Goal: Ask a question

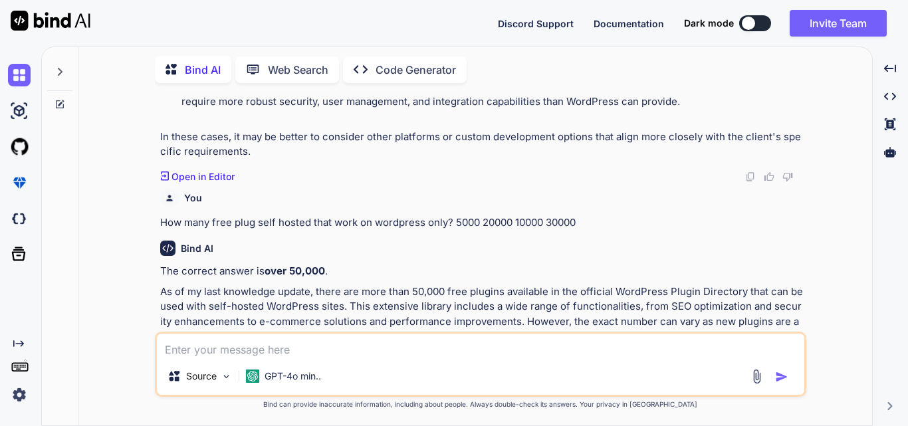
scroll to position [2522, 0]
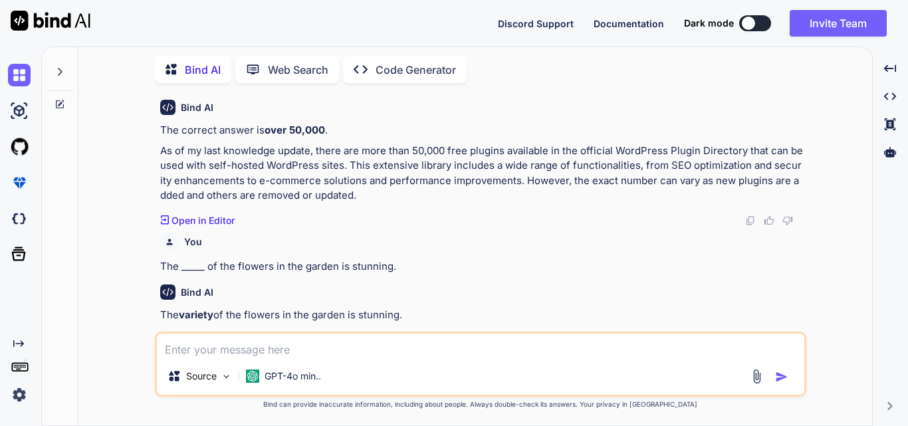
type textarea "x"
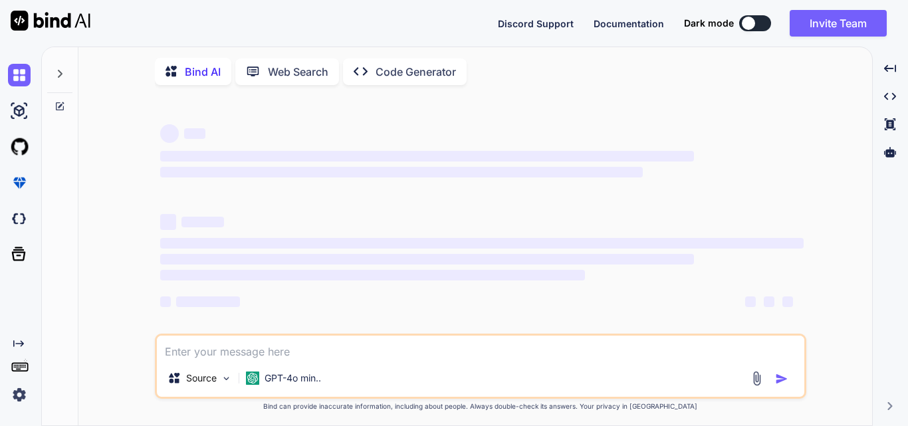
type textarea "x"
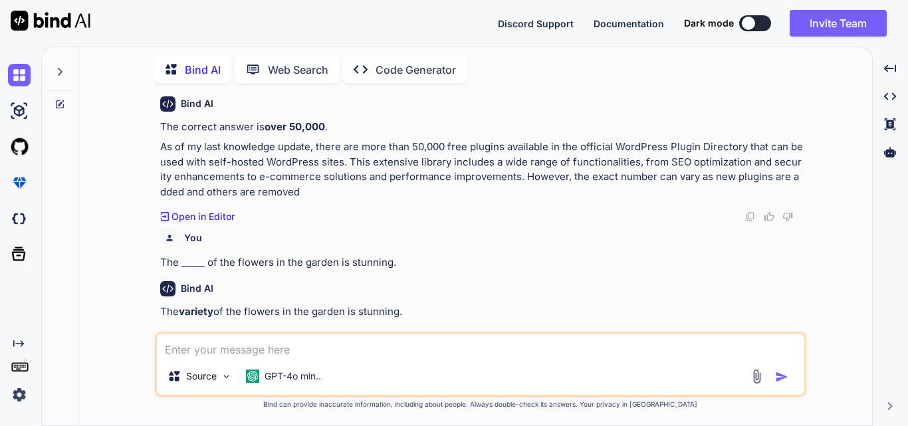
scroll to position [996, 0]
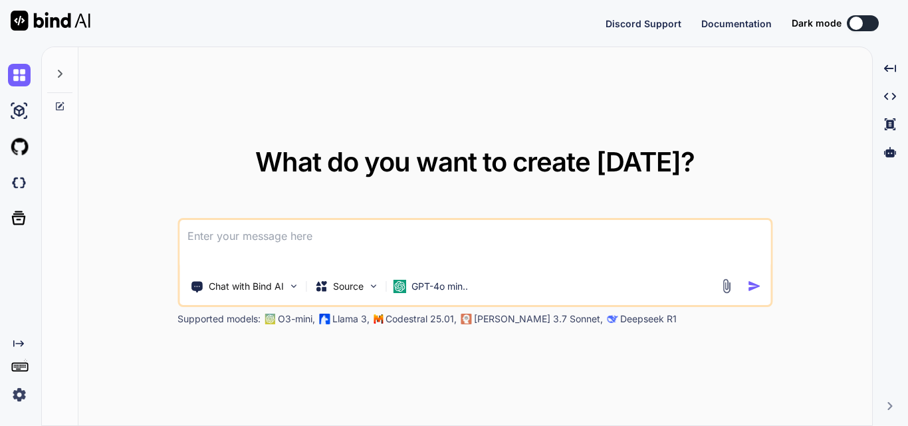
click at [275, 236] on textarea at bounding box center [474, 244] width 591 height 49
type textarea "x"
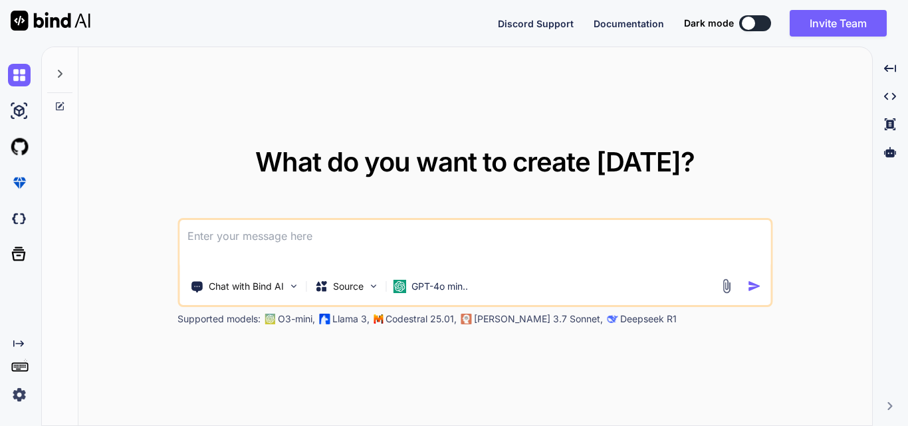
type textarea ""Using below code i am integrating functionality to store the vendor records in…"
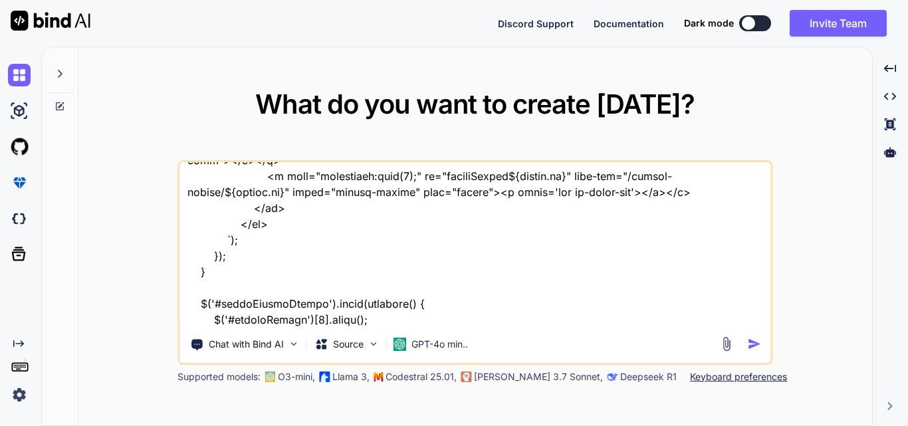
type textarea "x"
drag, startPoint x: 584, startPoint y: 318, endPoint x: 224, endPoint y: 315, distance: 359.6
click at [224, 315] on textarea at bounding box center [474, 244] width 591 height 165
type textarea ""Using below code i am integrating functionality to store the vendor records in…"
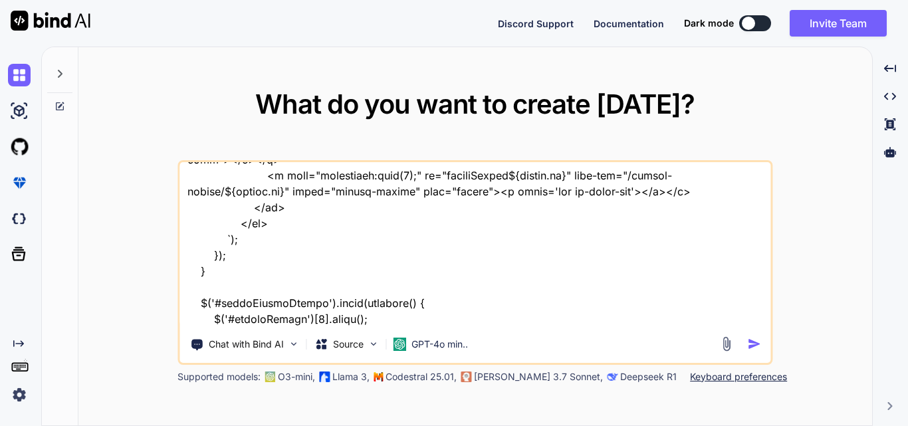
type textarea "x"
type textarea ""Using below code i am integrating functionality to store the vendor records in…"
type textarea "x"
type textarea ""Using below code i am integrating functionality to store the vendor records in…"
type textarea "x"
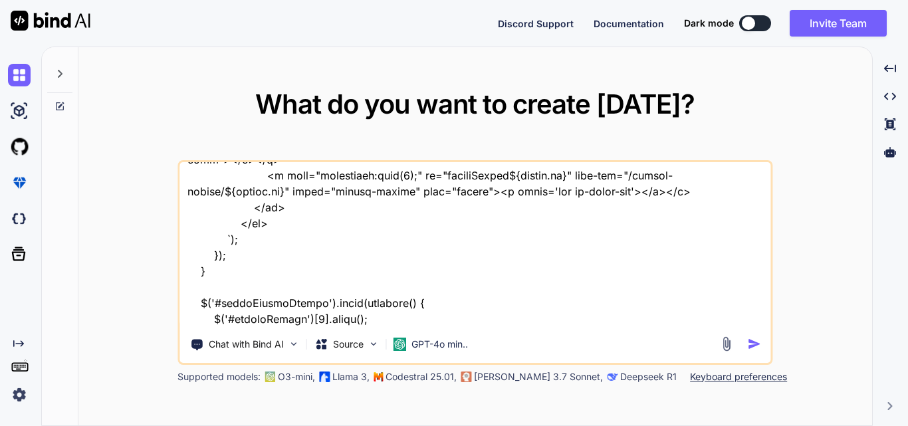
type textarea ""Using below code i am integrating functionality to store the vendor records in…"
type textarea "x"
type textarea ""Using below code i am integrating functionality to store the vendor records in…"
type textarea "x"
type textarea ""Using below code i am integrating functionality to store the vendor records in…"
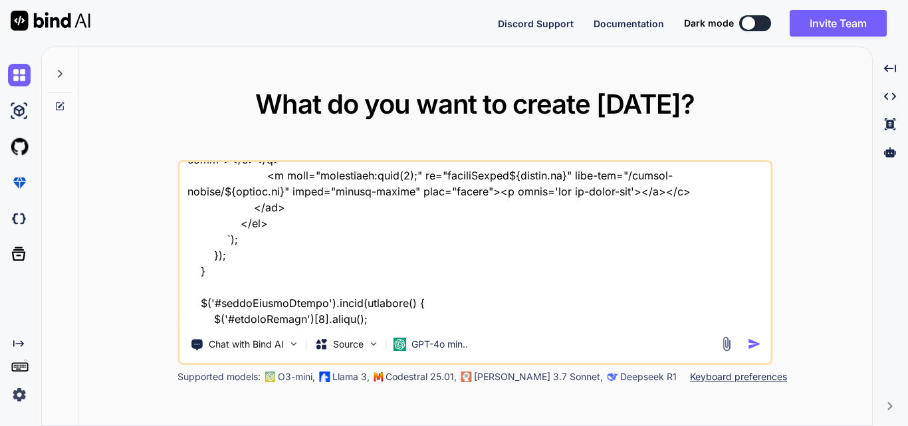
type textarea "x"
type textarea ""Using below code i am integrating functionality to store the vendor records in…"
type textarea "x"
type textarea ""Using below code i am integrating functionality to store the vendor records in…"
type textarea "x"
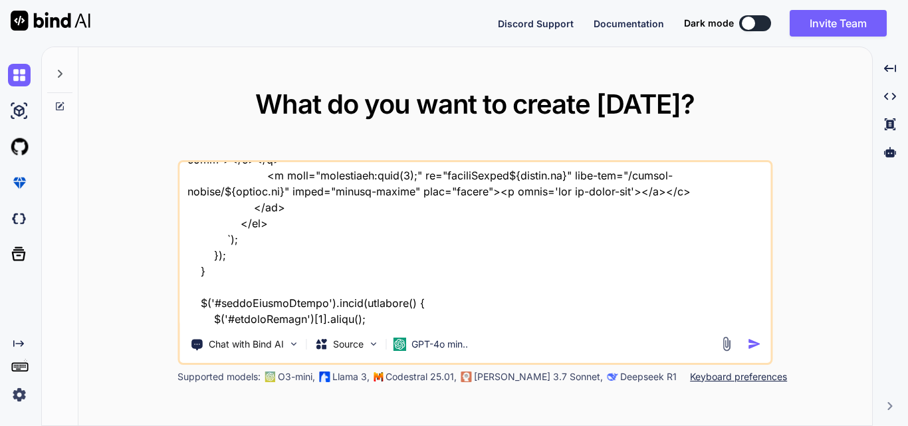
type textarea ""Using below code i am integrating functionality to store the vendor records in…"
type textarea "x"
type textarea ""Using below code i am integrating functionality to store the vendor records in…"
type textarea "x"
type textarea ""Using below code i am integrating functionality to store the vendor records in…"
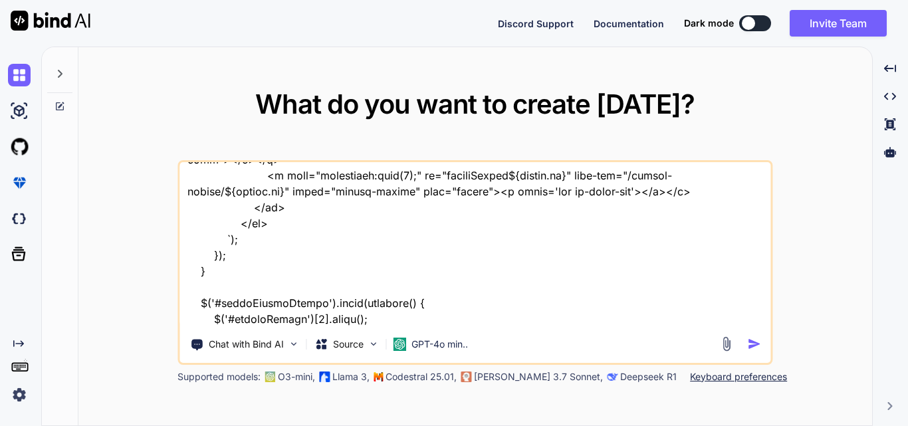
type textarea "x"
type textarea ""Using below code i am integrating functionality to store the vendor records in…"
type textarea "x"
type textarea ""Using below code i am integrating functionality to store the vendor records in…"
type textarea "x"
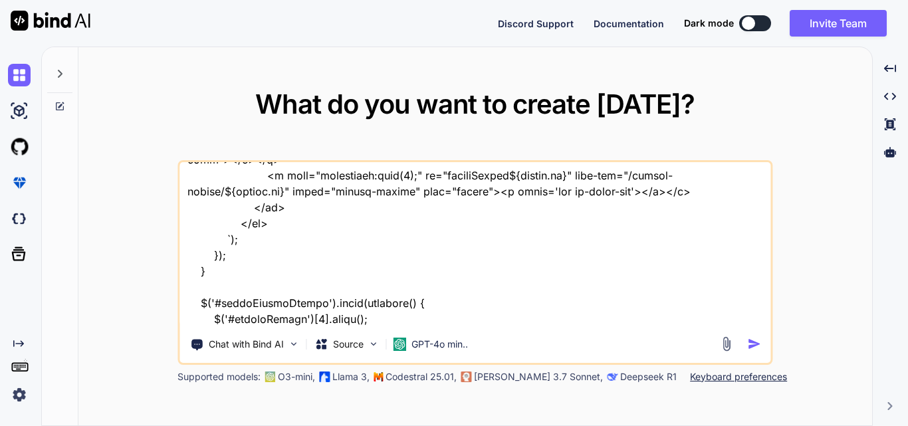
type textarea ""Using below code i am integrating functionality to store the vendor records in…"
type textarea "x"
type textarea ""Using below code i am integrating functionality to store the vendor records in…"
type textarea "x"
type textarea ""Using below code i am integrating functionality to store the vendor records in…"
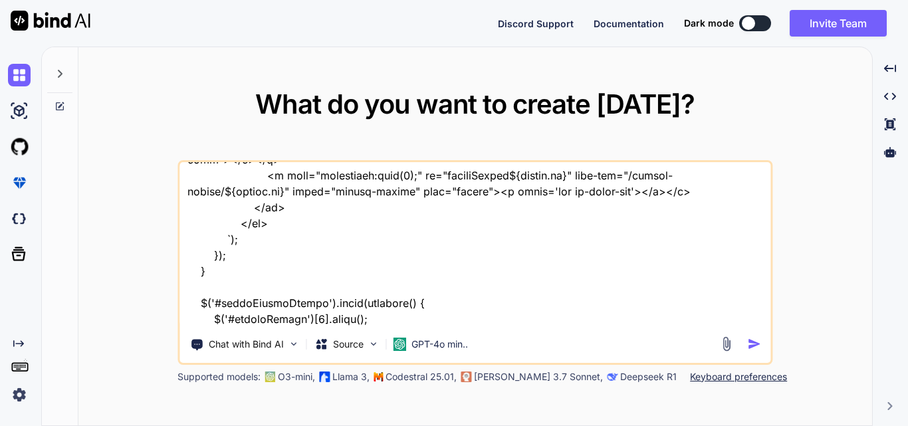
type textarea "x"
type textarea ""Using below code i am integrating functionality to store the vendor records in…"
type textarea "x"
type textarea ""Using below code i am integrating functionality to store the vendor records in…"
type textarea "x"
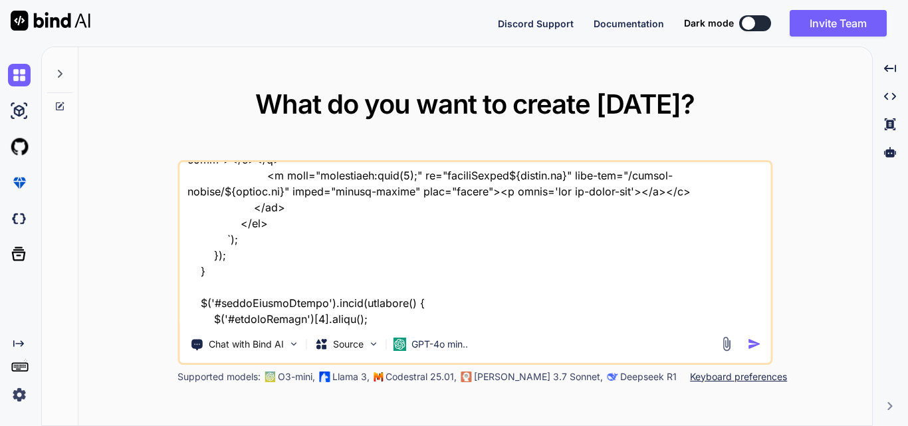
type textarea ""Using below code i am integrating functionality to store the vendor records in…"
type textarea "x"
type textarea ""Using below code i am integrating functionality to store the vendor records in…"
type textarea "x"
type textarea ""Using below code i am integrating functionality to store the vendor records in…"
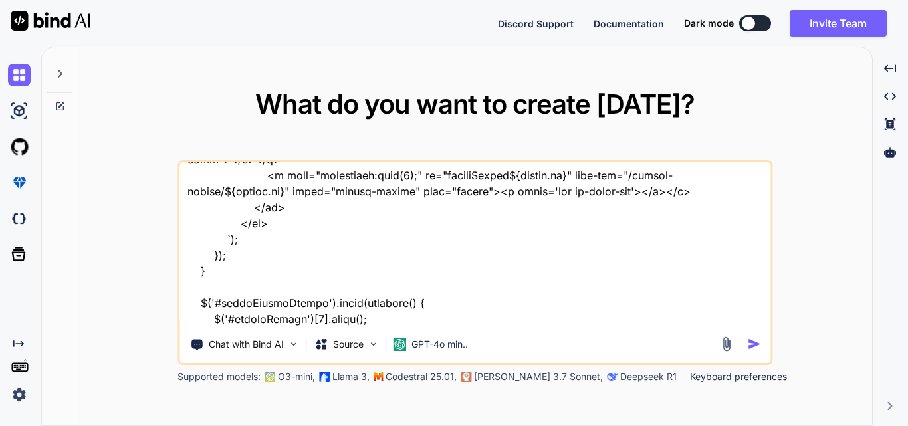
type textarea "x"
type textarea ""Using below code i am integrating functionality to store the vendor records in…"
type textarea "x"
type textarea ""Using below code i am integrating functionality to store the vendor records in…"
type textarea "x"
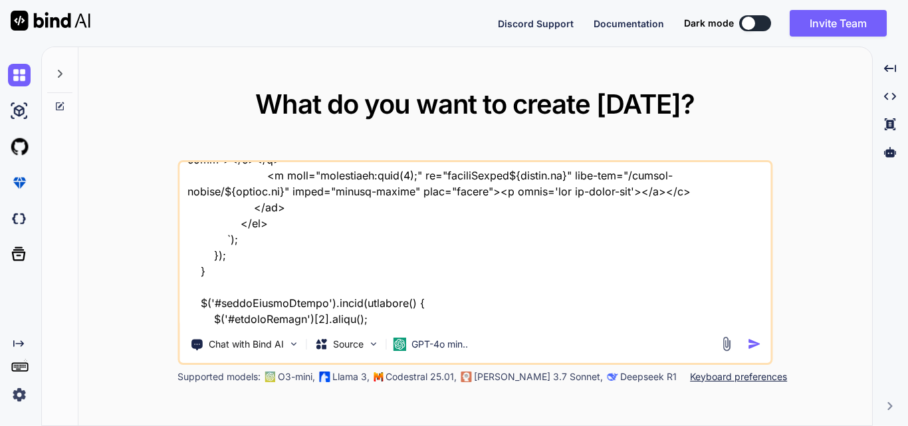
type textarea ""Using below code i am integrating functionality to store the vendor records in…"
type textarea "x"
type textarea ""Using below code i am integrating functionality to store the vendor records in…"
type textarea "x"
type textarea ""Using below code i am integrating functionality to store the vendor records in…"
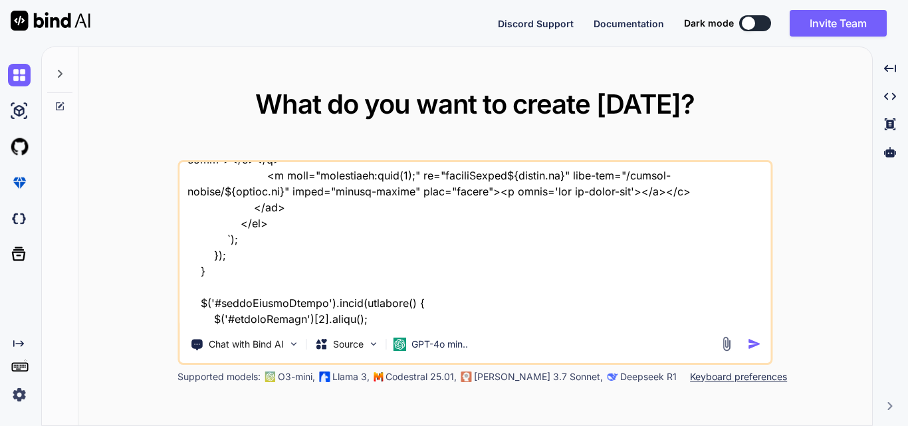
type textarea "x"
type textarea ""Using below code i am integrating functionality to store the vendor records in…"
type textarea "x"
type textarea ""Using below code i am integrating functionality to store the vendor records in…"
type textarea "x"
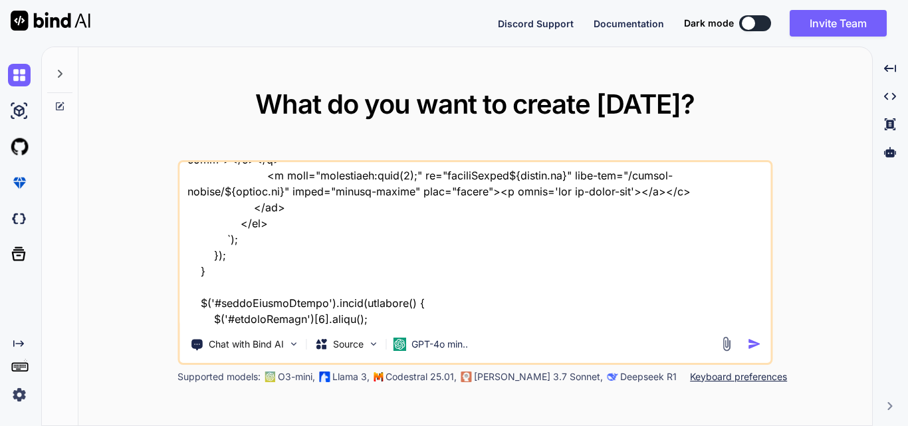
type textarea ""Using below code i am integrating functionality to store the vendor records in…"
type textarea "x"
type textarea ""Using below code i am integrating functionality to store the vendor records in…"
type textarea "x"
type textarea ""Using below code i am integrating functionality to store the vendor records in…"
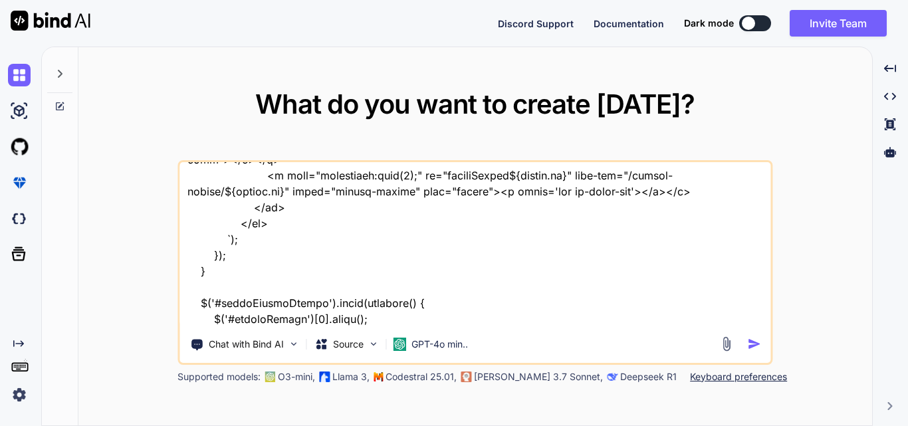
type textarea "x"
type textarea ""Using below code i am integrating functionality to store the vendor records in…"
type textarea "x"
type textarea ""Using below code i am integrating functionality to store the vendor records in…"
type textarea "x"
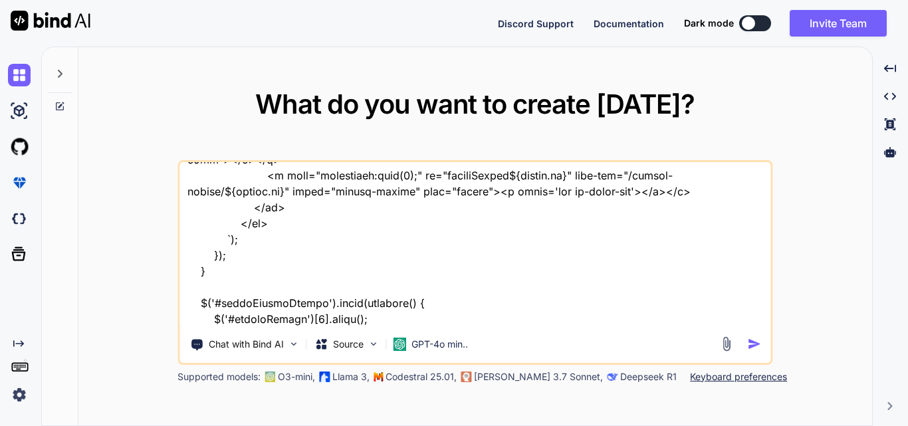
type textarea ""Using below code i am integrating functionality to store the vendor records in…"
type textarea "x"
type textarea ""Using below code i am integrating functionality to store the vendor records in…"
type textarea "x"
type textarea ""Using below code i am integrating functionality to store the vendor records in…"
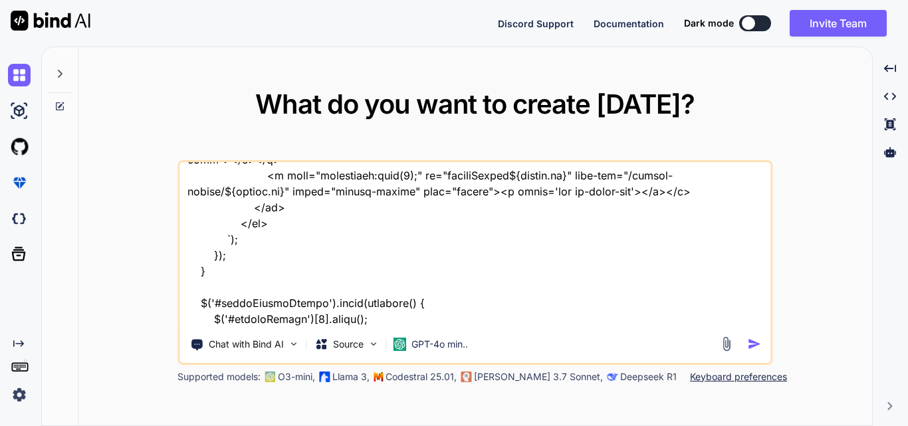
type textarea "x"
type textarea ""Using below code i am integrating functionality to store the vendor records in…"
type textarea "x"
type textarea ""Using below code i am integrating functionality to store the vendor records in…"
type textarea "x"
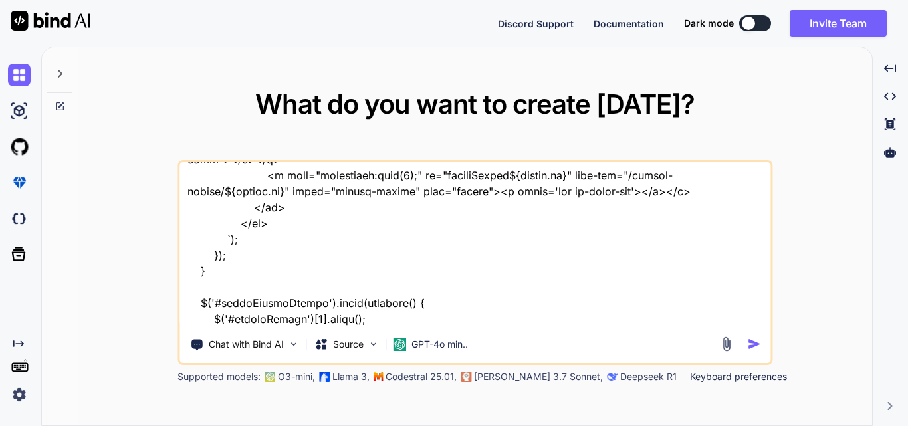
type textarea ""Using below code i am integrating functionality to store the vendor records in…"
type textarea "x"
type textarea ""Using below code i am integrating functionality to store the vendor records in…"
type textarea "x"
type textarea ""Using below code i am integrating functionality to store the vendor records in…"
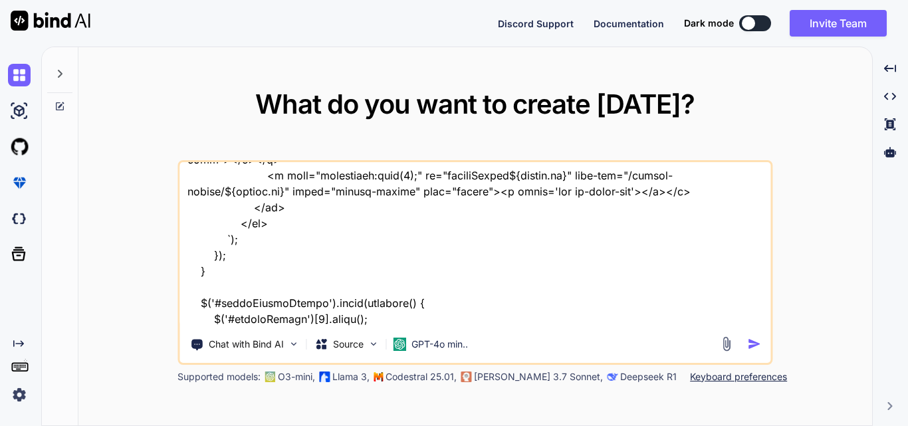
type textarea "x"
type textarea ""Using below code i am integrating functionality to store the vendor records in…"
type textarea "x"
type textarea ""Using below code i am integrating functionality to store the vendor records in…"
type textarea "x"
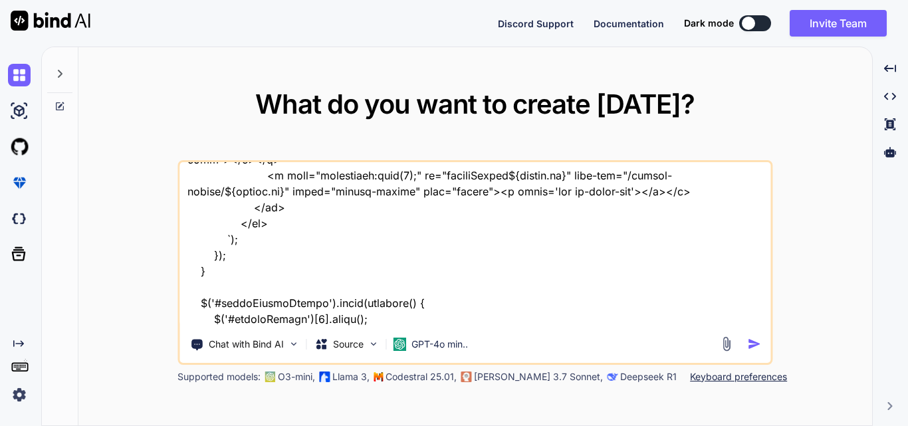
type textarea ""Using below code i am integrating functionality to store the vendor records in…"
type textarea "x"
type textarea ""Using below code i am integrating functionality to store the vendor records in…"
type textarea "x"
type textarea ""Using below code i am integrating functionality to store the vendor records in…"
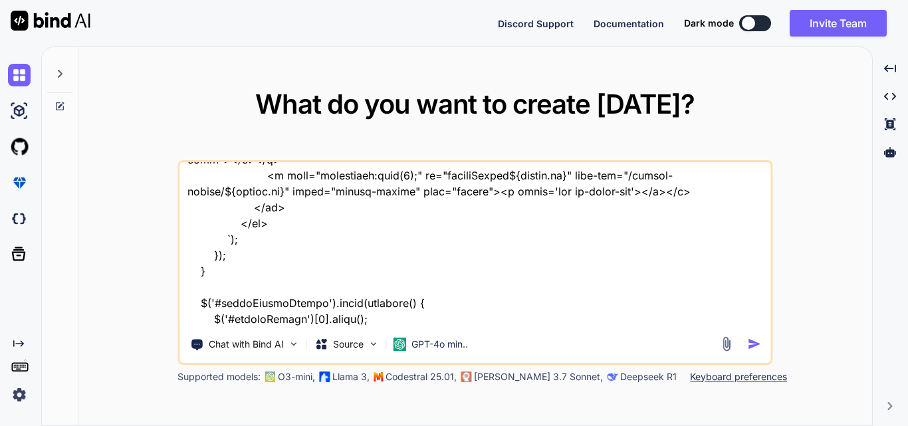
type textarea "x"
type textarea ""Using below code i am integrating functionality to store the vendor records in…"
type textarea "x"
type textarea ""Using below code i am integrating functionality to store the vendor records in…"
type textarea "x"
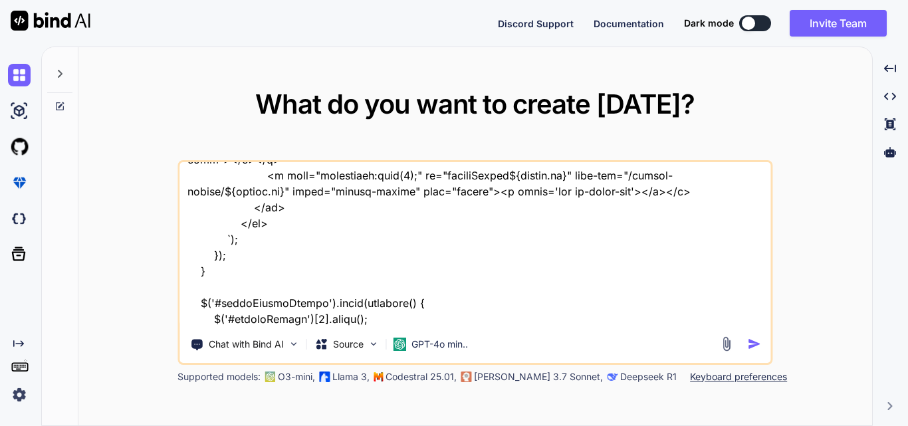
type textarea ""Using below code i am integrating functionality to store the vendor records in…"
type textarea "x"
type textarea ""Using below code i am integrating functionality to store the vendor records in…"
type textarea "x"
type textarea ""Using below code i am integrating functionality to store the vendor records in…"
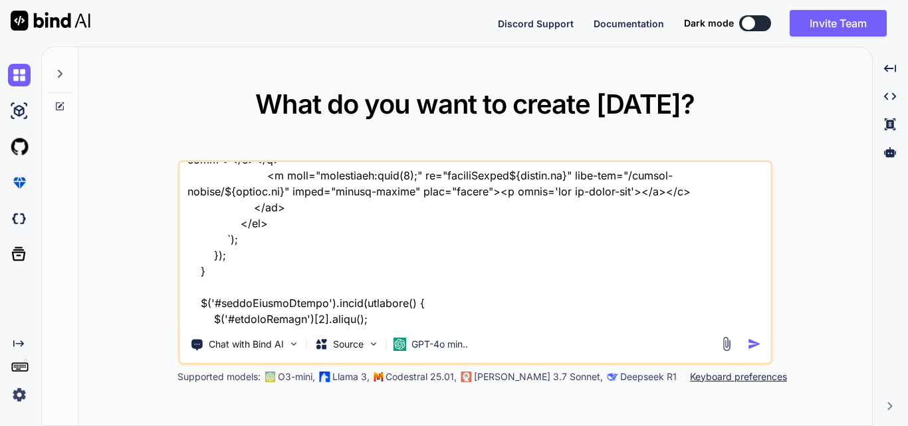
type textarea "x"
type textarea ""Using below code i am integrating functionality to store the vendor records in…"
type textarea "x"
type textarea ""Using below code i am integrating functionality to store the vendor records in…"
type textarea "x"
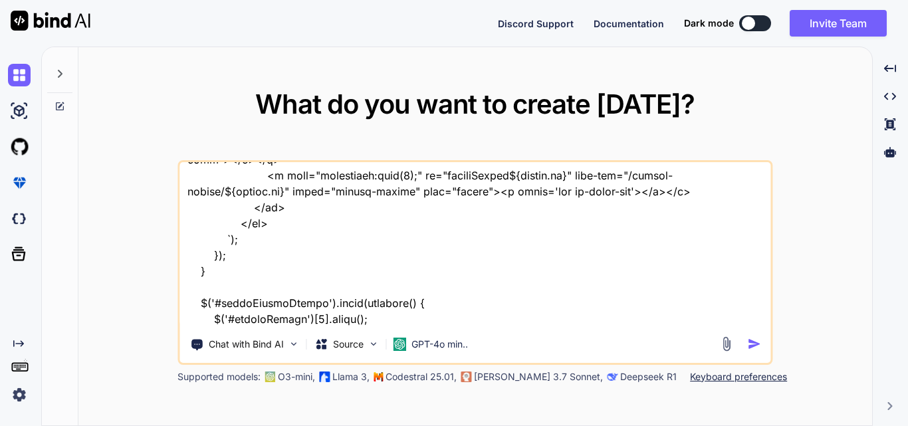
type textarea ""Using below code i am integrating functionality to store the vendor records in…"
type textarea "x"
type textarea ""Using below code i am integrating functionality to store the vendor records in…"
type textarea "x"
type textarea ""Using below code i am integrating functionality to store the vendor records in…"
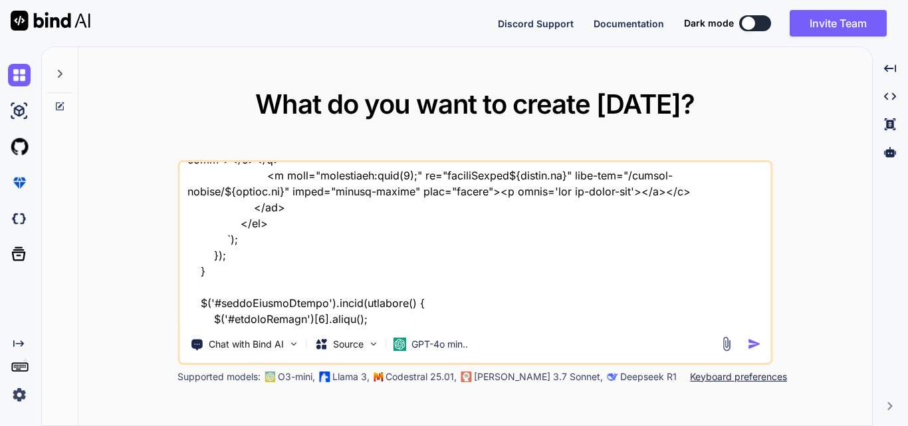
type textarea "x"
type textarea ""Using below code i am integrating functionality to store the vendor records in…"
type textarea "x"
type textarea ""Using below code i am integrating functionality to store the vendor records in…"
type textarea "x"
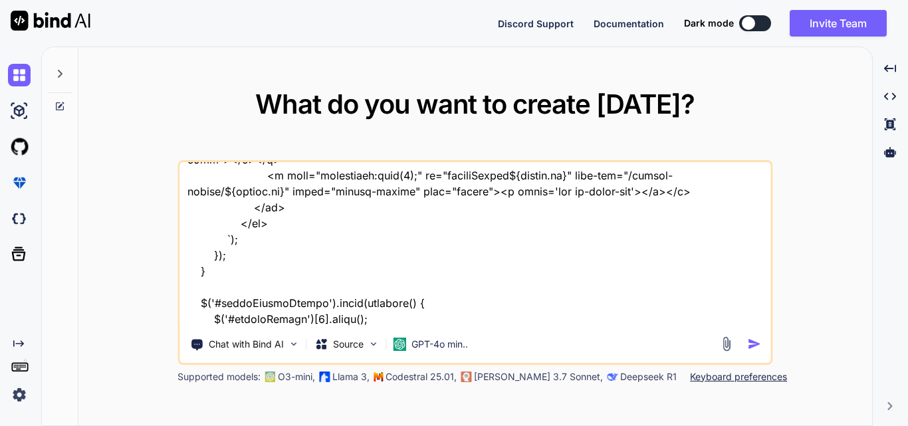
type textarea ""Using below code i am integrating functionality to store the vendor records in…"
type textarea "x"
type textarea ""Using below code i am integrating functionality to store the vendor records in…"
type textarea "x"
type textarea ""Using below code i am integrating functionality to store the vendor records in…"
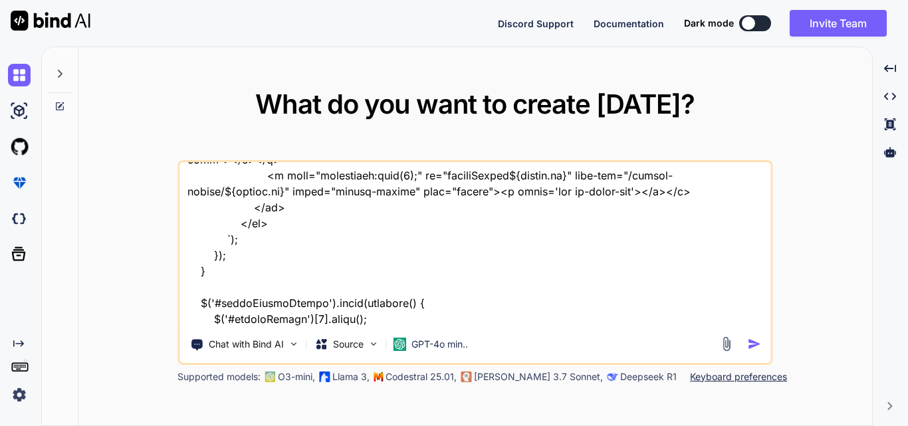
type textarea "x"
type textarea ""Using below code i am integrating functionality to store the vendor records in…"
type textarea "x"
type textarea ""Using below code i am integrating functionality to store the vendor records in…"
type textarea "x"
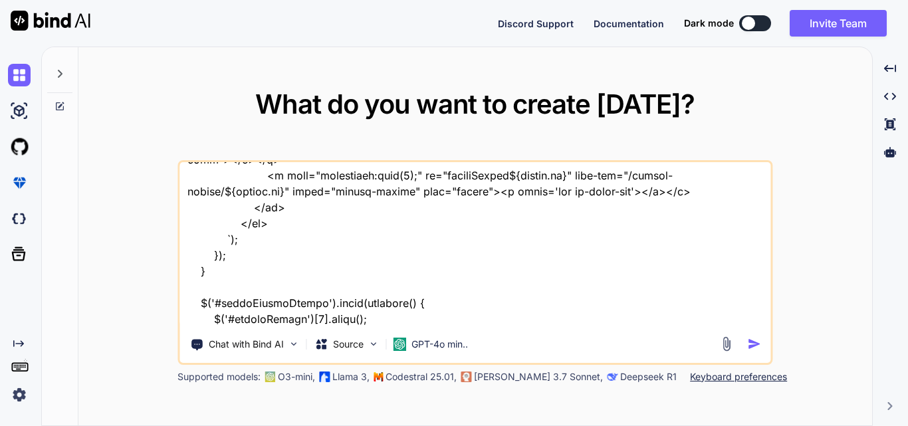
type textarea ""Using below code i am integrating functionality to store the vendor records in…"
type textarea "x"
type textarea ""Using below code i am integrating functionality to store the vendor records in…"
type textarea "x"
type textarea ""Using below code i am integrating functionality to store the vendor records in…"
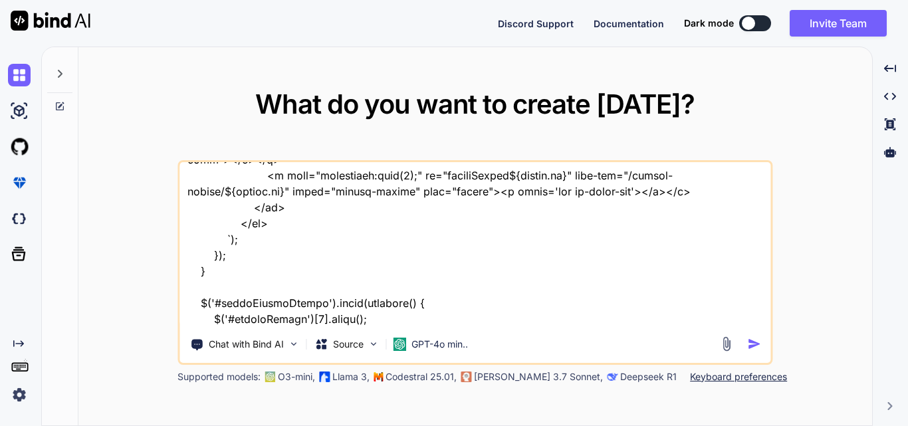
type textarea "x"
type textarea ""Using below code i am integrating functionality to store the vendor records in…"
type textarea "x"
type textarea ""Using below code i am integrating functionality to store the vendor records in…"
type textarea "x"
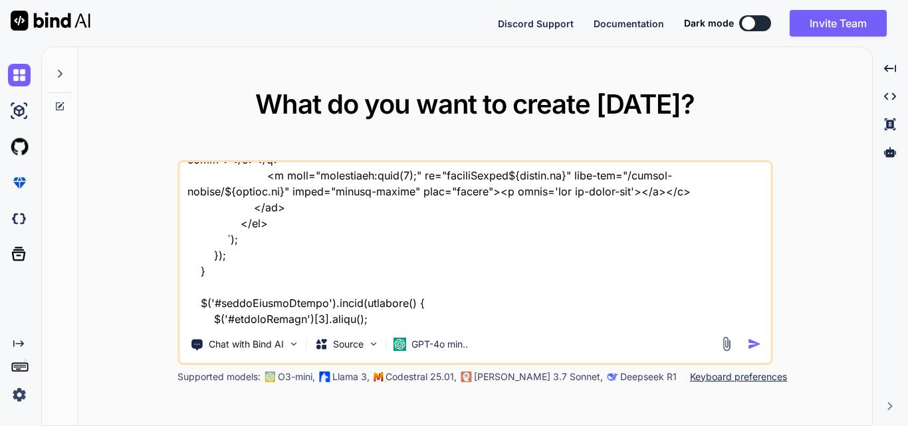
type textarea ""Using below code i am integrating functionality to store the vendor records in…"
type textarea "x"
type textarea ""Using below code i am integrating functionality to store the vendor records in…"
type textarea "x"
type textarea ""Using below code i am integrating functionality to store the vendor records in…"
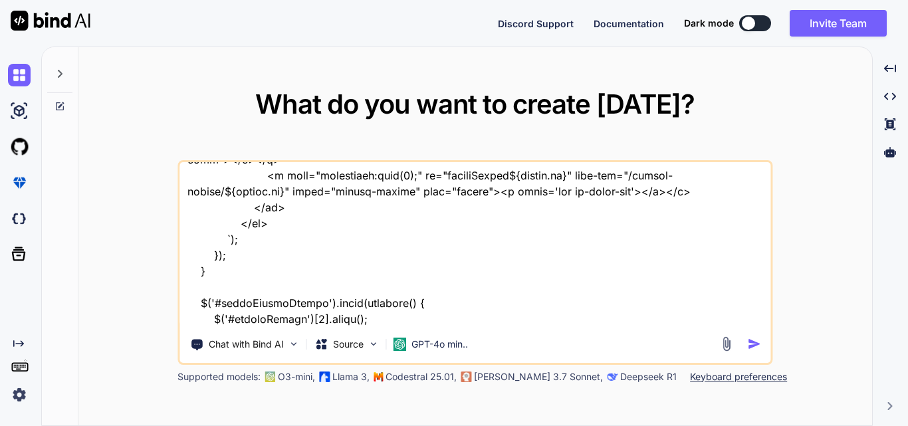
type textarea "x"
type textarea ""Using below code i am integrating functionality to store the vendor records in…"
type textarea "x"
type textarea ""Using below code i am integrating functionality to store the vendor records in…"
type textarea "x"
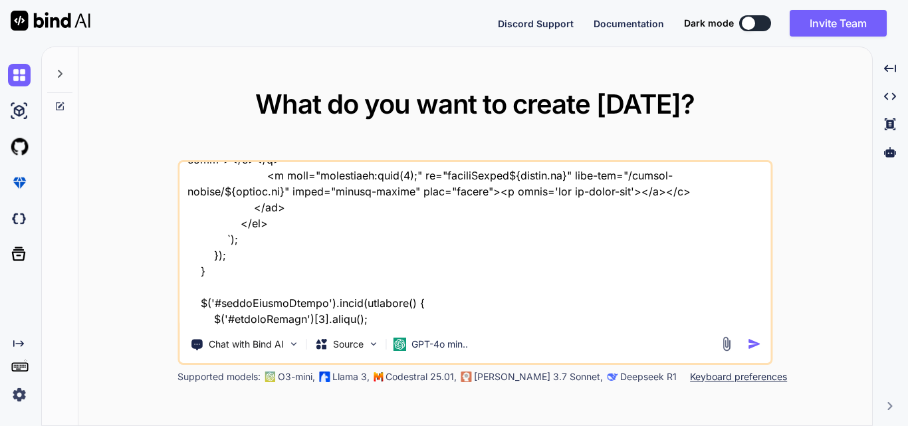
type textarea ""Using below code i am integrating functionality to store the vendor records in…"
type textarea "x"
type textarea ""Using below code i am integrating functionality to store the vendor records in…"
type textarea "x"
type textarea ""Using below code i am integrating functionality to store the vendor records in…"
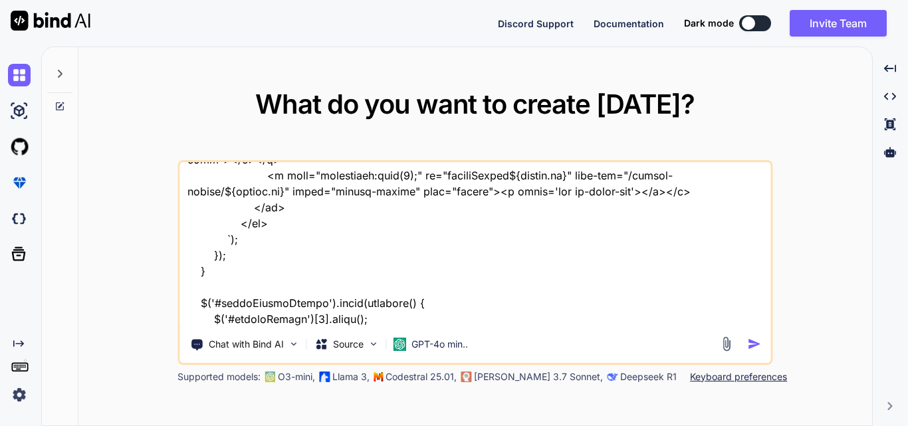
type textarea "x"
type textarea ""Using below code i am integrating functionality to store the vendor records in…"
type textarea "x"
type textarea ""Using below code i am integrating functionality to store the vendor records in…"
type textarea "x"
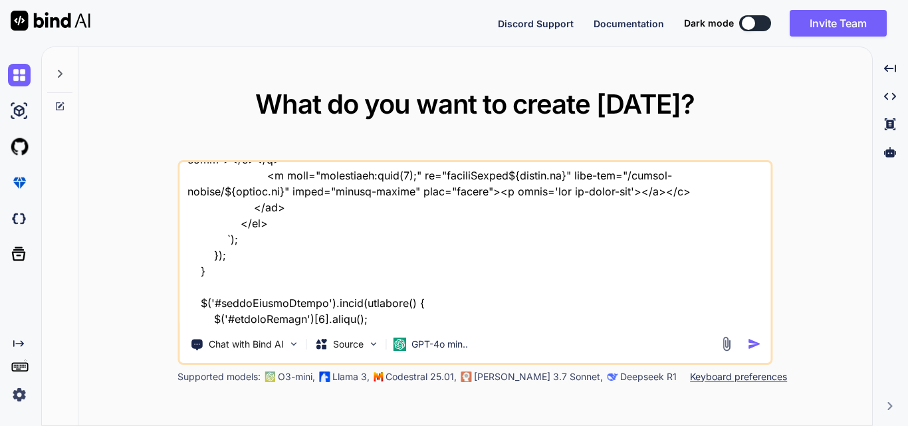
type textarea ""Using below code i am integrating functionality to store the vendor records in…"
type textarea "x"
type textarea ""Using below code i am integrating functionality to store the vendor records in…"
type textarea "x"
type textarea ""Using below code i am integrating functionality to store the vendor records in…"
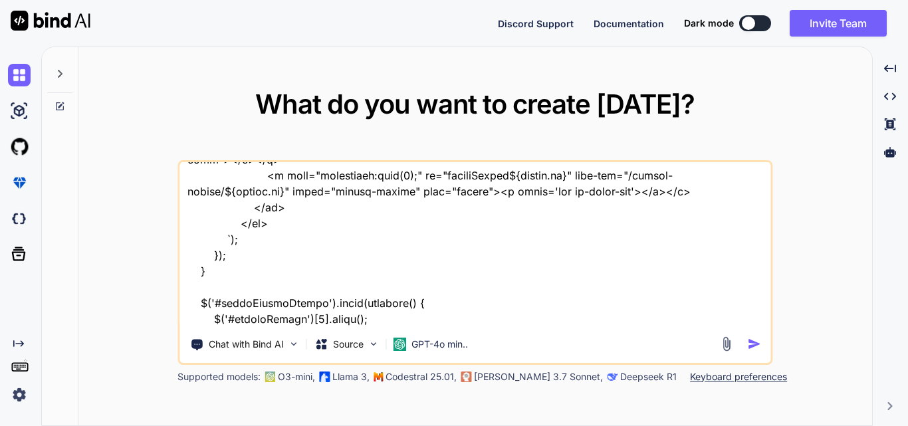
type textarea "x"
type textarea ""Using below code i am integrating functionality to store the vendor records in…"
type textarea "x"
type textarea ""Using below code i am integrating functionality to store the vendor records in…"
type textarea "x"
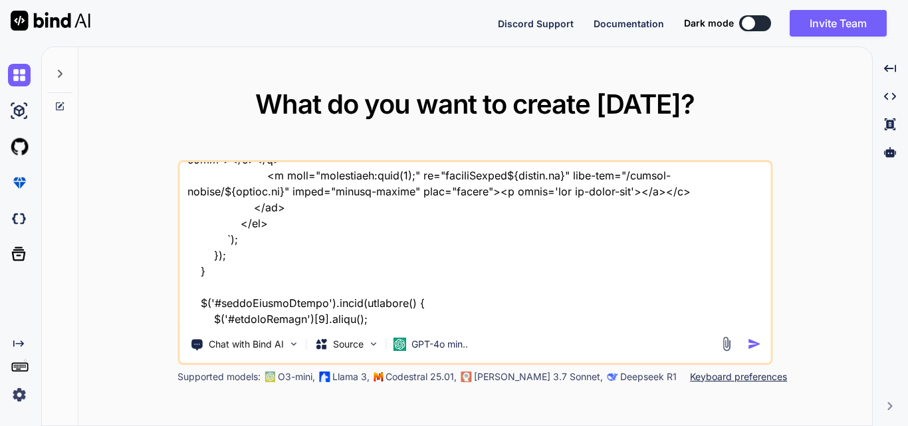
type textarea ""Using below code i am integrating functionality to store the vendor records in…"
type textarea "x"
type textarea ""Using below code i am integrating functionality to store the vendor records in…"
type textarea "x"
type textarea ""Using below code i am integrating functionality to store the vendor records in…"
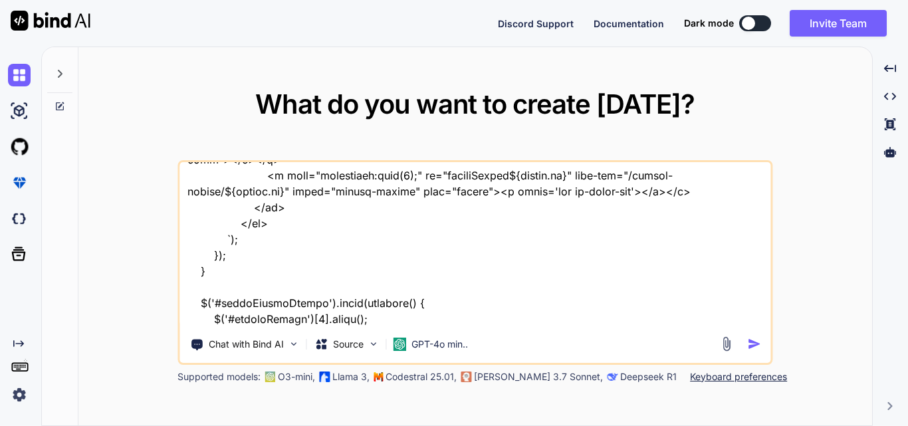
type textarea "x"
type textarea ""Using below code i am integrating functionality to store the vendor records in…"
type textarea "x"
type textarea ""Using below code i am integrating functionality to store the vendor records in…"
type textarea "x"
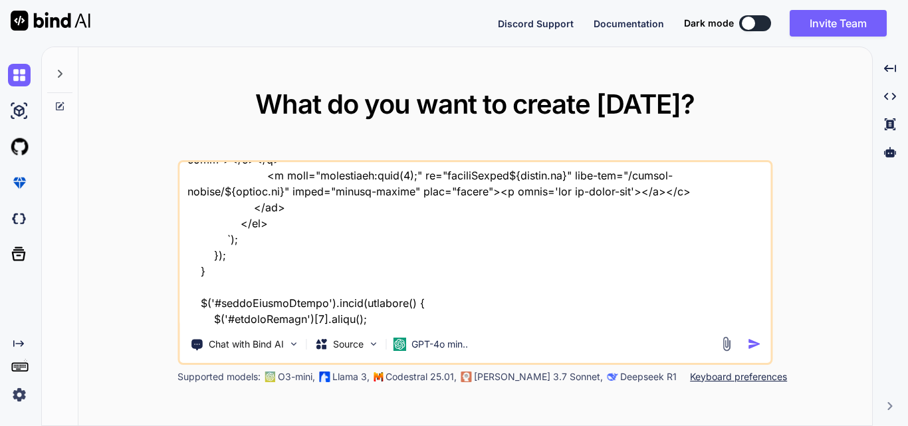
type textarea ""Using below code i am integrating functionality to store the vendor records in…"
type textarea "x"
type textarea ""Using below code i am integrating functionality to store the vendor records in…"
type textarea "x"
type textarea ""Using below code i am integrating functionality to store the vendor records in…"
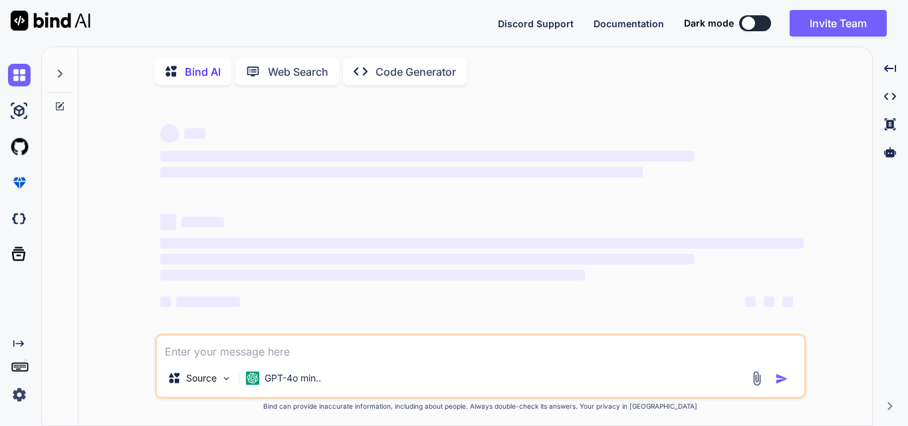
type textarea "x"
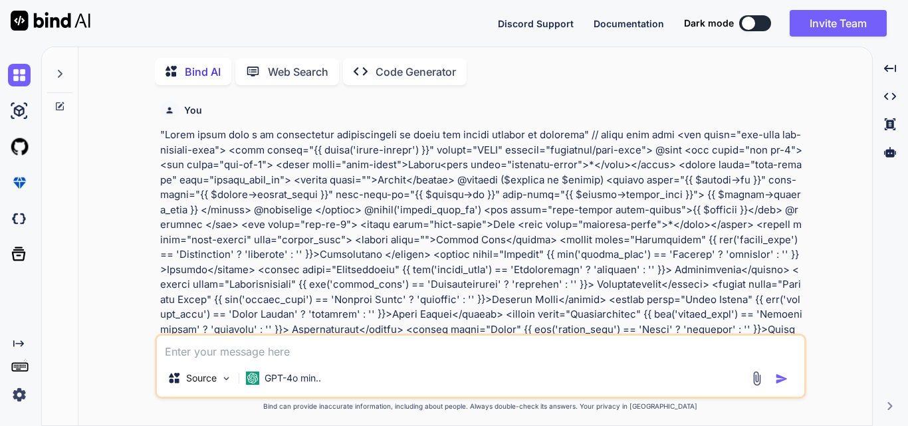
scroll to position [5, 0]
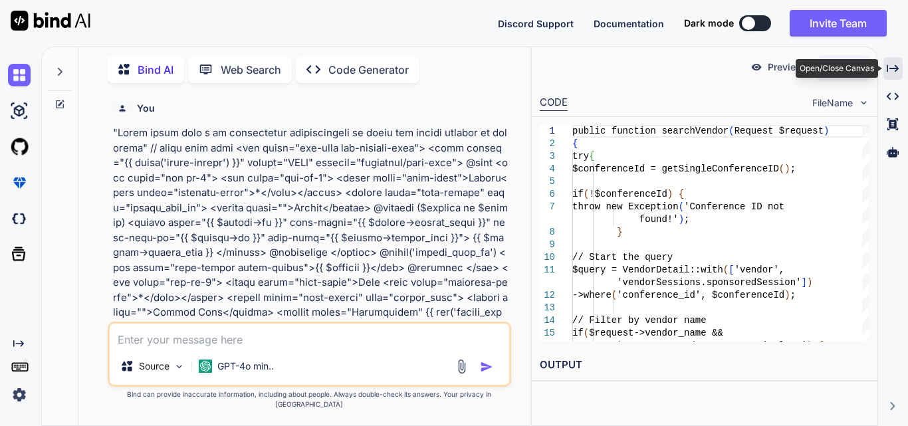
click at [895, 63] on icon "Created with Pixso." at bounding box center [893, 68] width 12 height 12
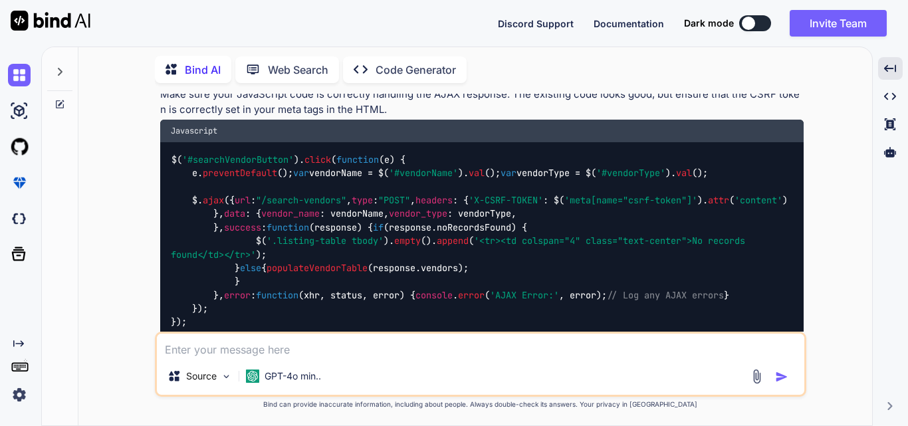
scroll to position [2127, 0]
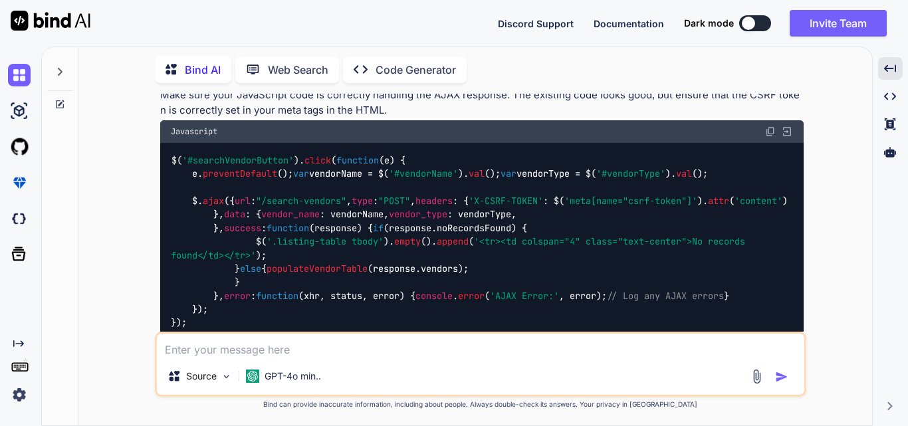
drag, startPoint x: 183, startPoint y: 269, endPoint x: 173, endPoint y: 229, distance: 41.1
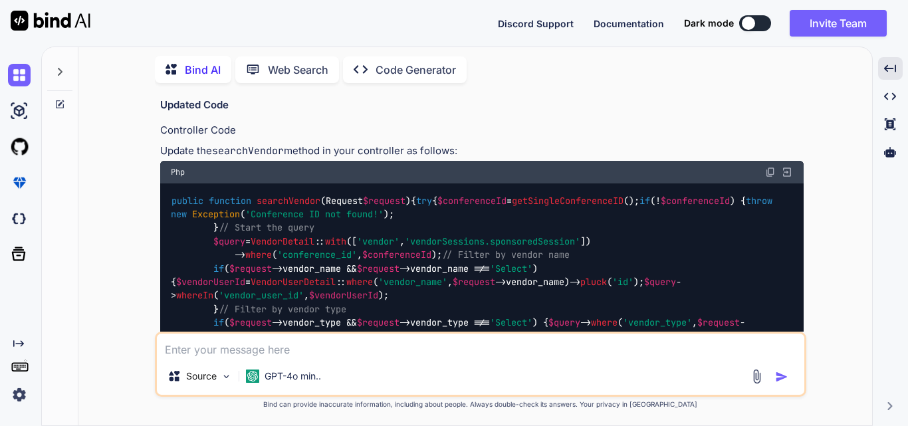
scroll to position [1728, 0]
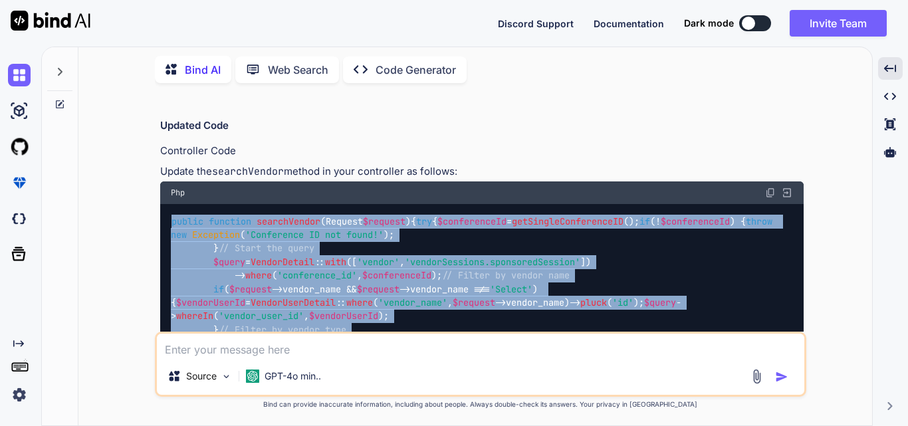
click at [172, 215] on span "public" at bounding box center [187, 221] width 32 height 12
copy code "public function searchVendor ( Request $request ) { try { $conferenceId = getSi…"
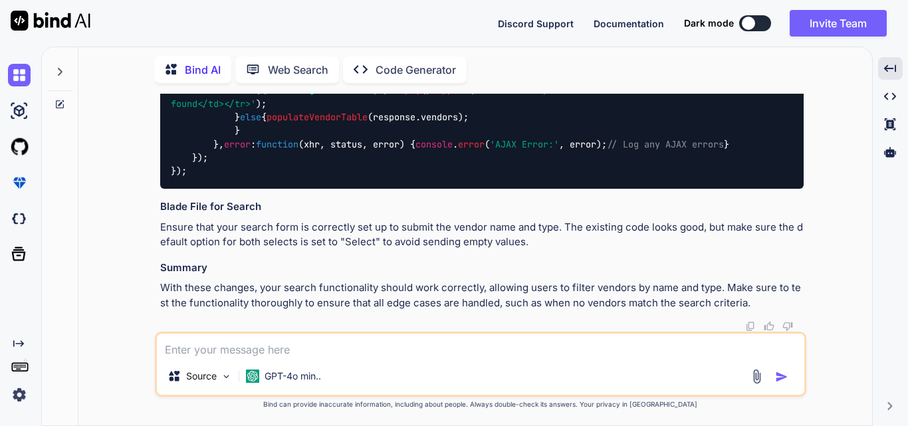
scroll to position [2326, 0]
drag, startPoint x: 172, startPoint y: 187, endPoint x: 205, endPoint y: 236, distance: 58.8
click at [205, 189] on div "$( '#searchVendorButton' ). click ( function ( e ) { e. preventDefault (); var …" at bounding box center [481, 89] width 643 height 197
click at [195, 189] on div "$( '#searchVendorButton' ). click ( function ( e ) { e. preventDefault (); var …" at bounding box center [481, 89] width 643 height 197
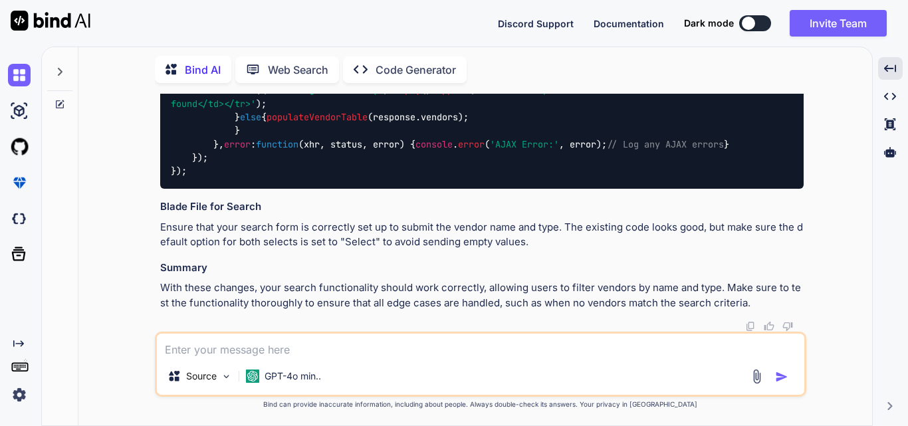
copy code "$( '#searchVendorButton' ). click ( function ( e ) { e. preventDefault (); var …"
click at [298, 346] on textarea at bounding box center [480, 346] width 647 height 24
paste textarea "{ "vendors": [ { "id": 14, "vendor_user_id": 5, "conference_id": 4, "vendor_typ…"
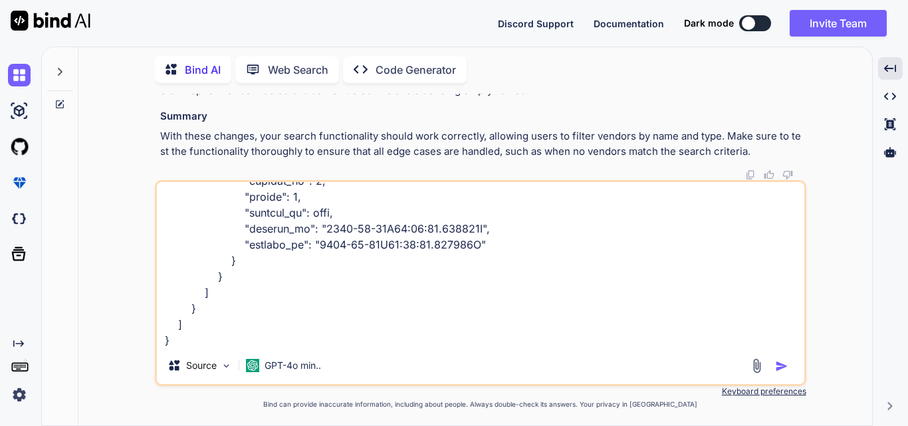
scroll to position [1182, 0]
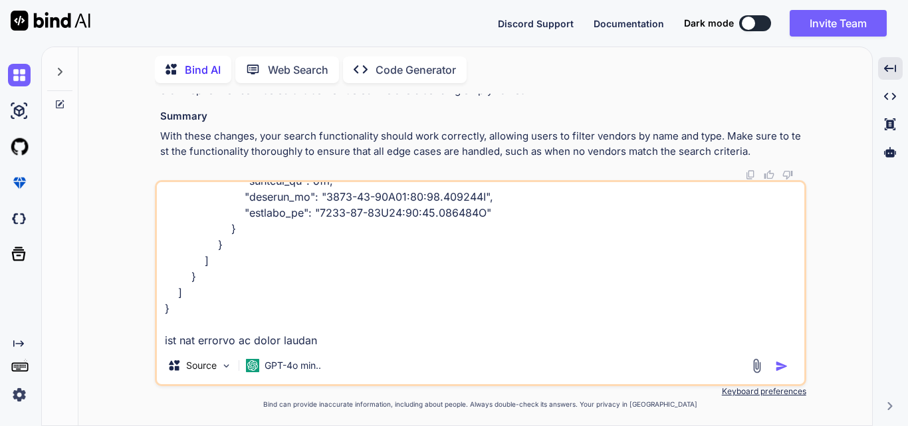
type textarea "When click in search, getting everything in response as: { "vendors": [ { "id":…"
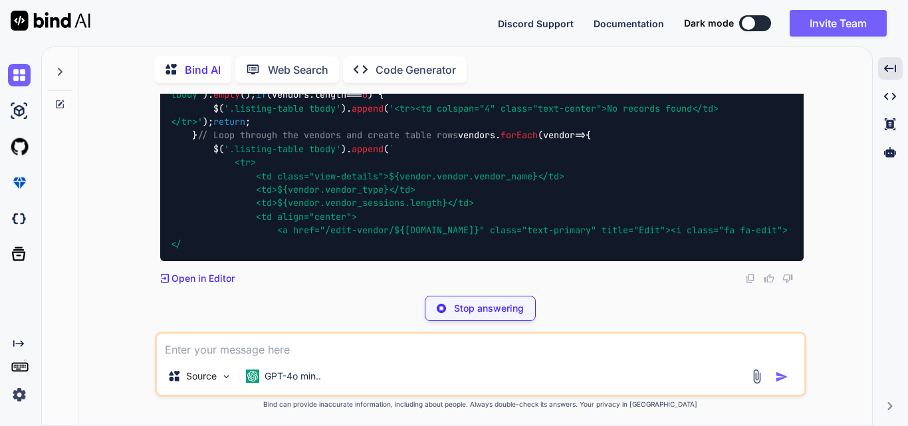
scroll to position [3351, 0]
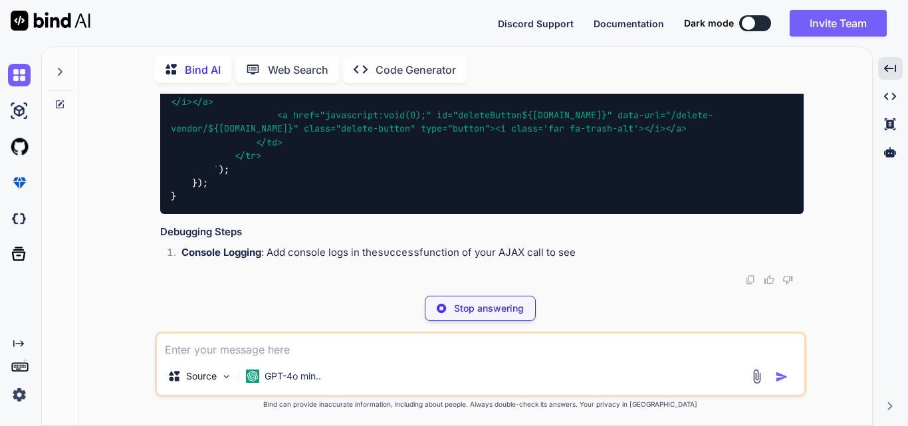
drag, startPoint x: 172, startPoint y: 200, endPoint x: 209, endPoint y: 261, distance: 70.7
click at [209, 203] on code "function populateVendorTable ( vendors ) { // Clear existing rows $( '.listing-…" at bounding box center [479, 67] width 617 height 271
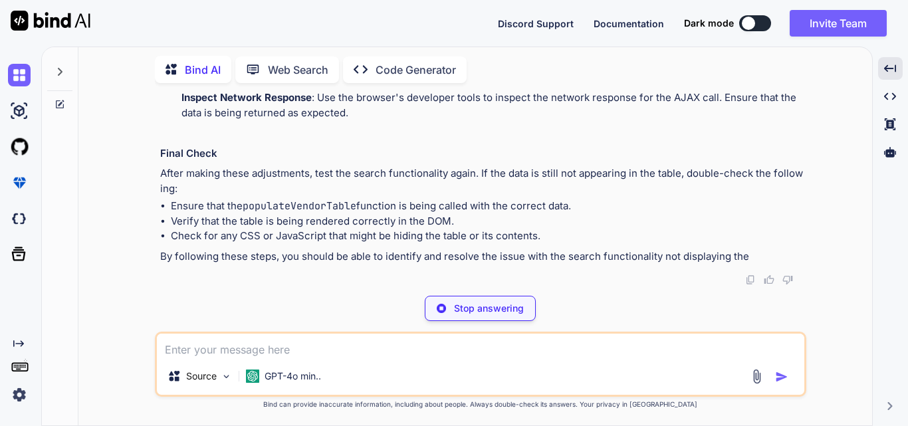
scroll to position [5115, 0]
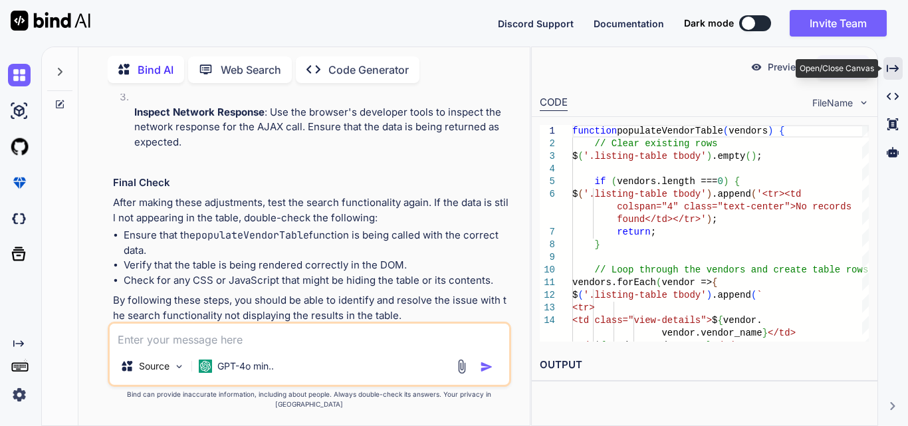
click at [891, 72] on icon "Created with Pixso." at bounding box center [893, 68] width 12 height 12
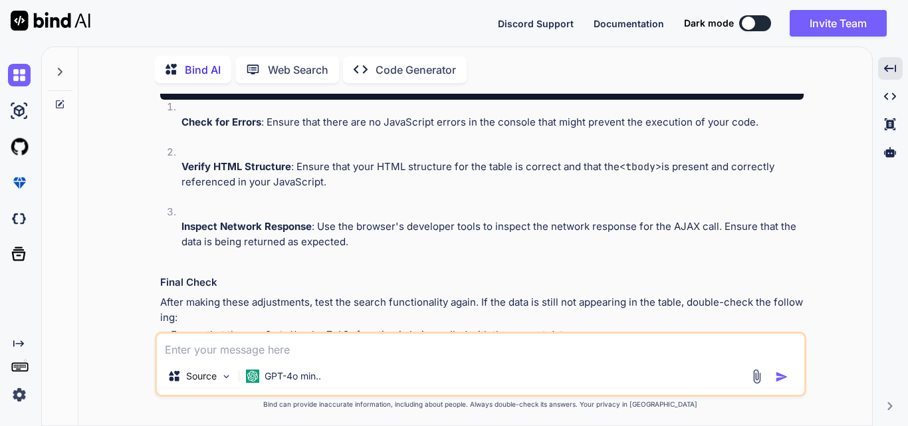
scroll to position [3351, 0]
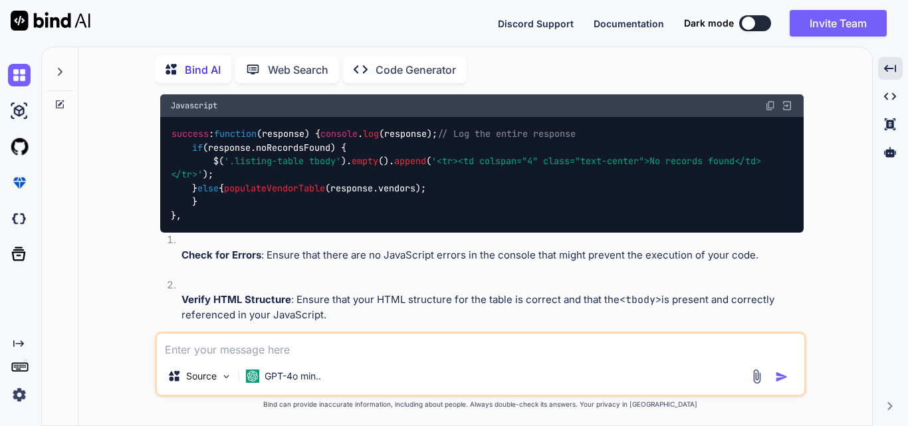
drag, startPoint x: 171, startPoint y: 200, endPoint x: 216, endPoint y: 261, distance: 76.0
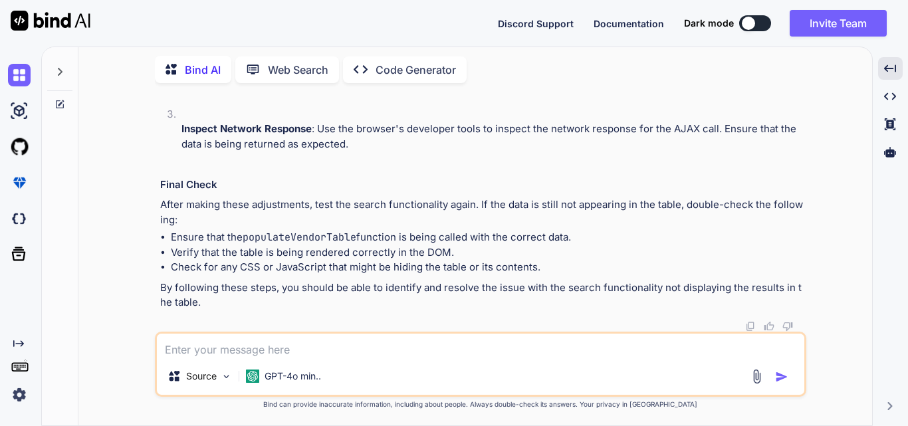
scroll to position [3684, 0]
copy code "function populateVendorTable ( vendors ) { // Clear existing rows $( '.listing-…"
drag, startPoint x: 173, startPoint y: 181, endPoint x: 181, endPoint y: 284, distance: 104.1
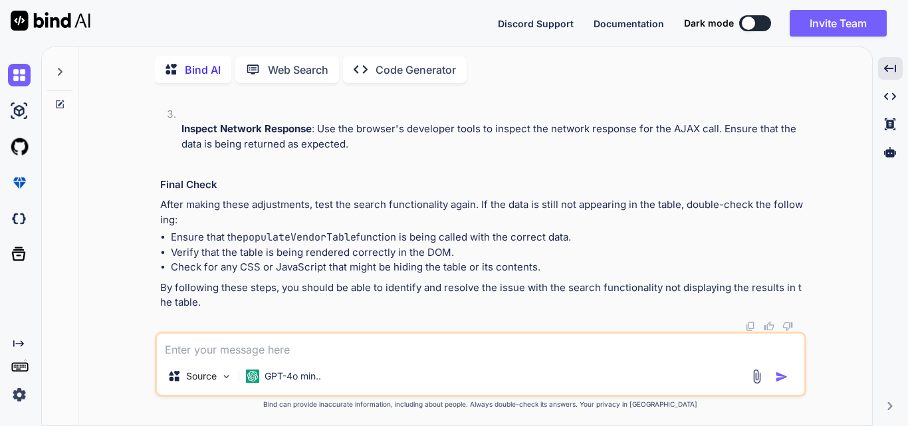
drag, startPoint x: 171, startPoint y: 183, endPoint x: 181, endPoint y: 287, distance: 104.8
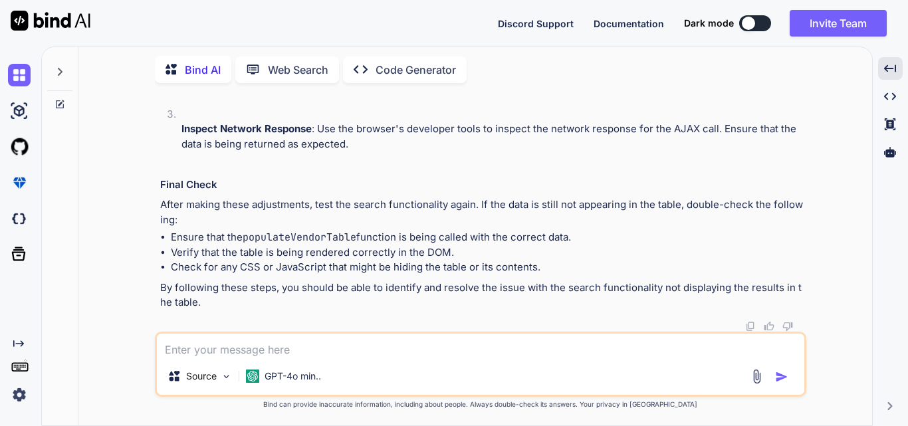
copy code "success : function ( response ) { console . log (response); // Log the entire r…"
